Goal: Task Accomplishment & Management: Manage account settings

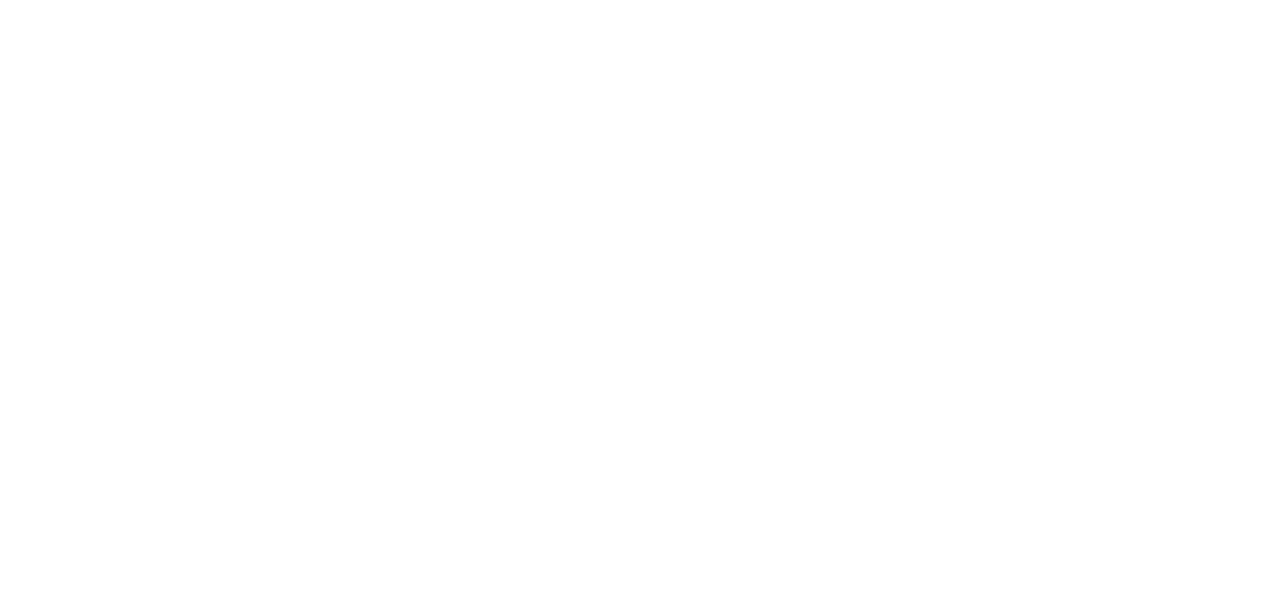
click at [672, 6] on html at bounding box center [639, 3] width 1279 height 6
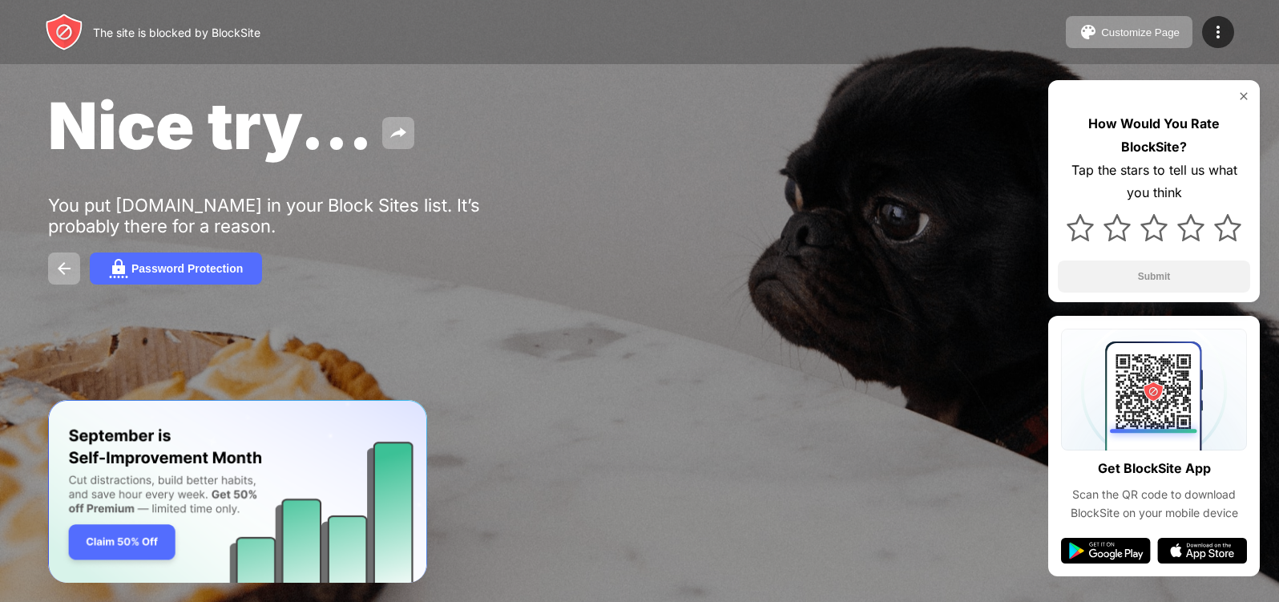
click at [598, 282] on div "Password Protection" at bounding box center [639, 268] width 1182 height 32
